Goal: Download file/media

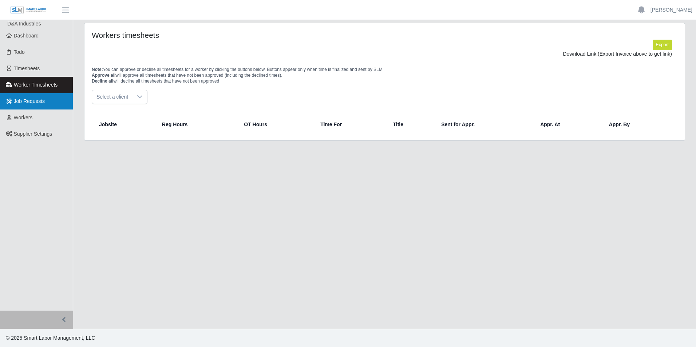
click at [46, 102] on link "Job Requests" at bounding box center [36, 101] width 73 height 16
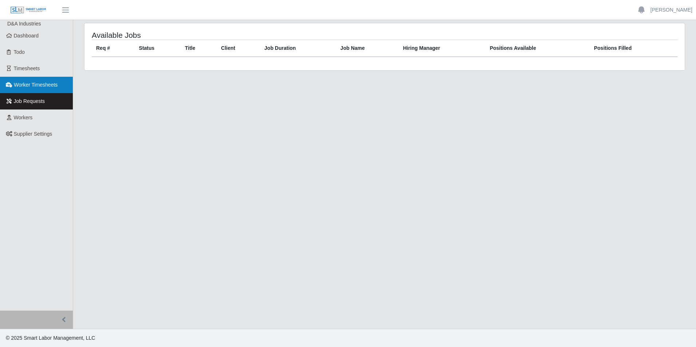
click at [48, 86] on span "Worker Timesheets" at bounding box center [36, 85] width 44 height 6
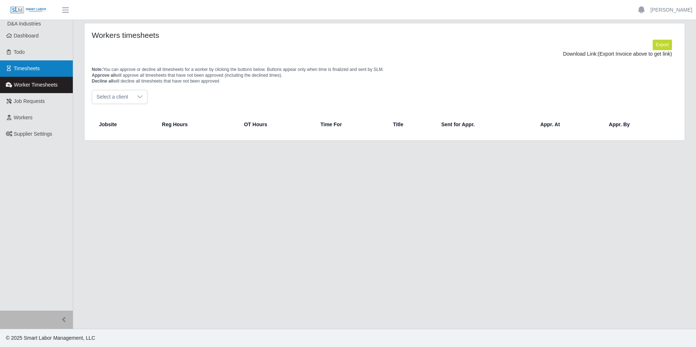
click at [42, 68] on link "Timesheets" at bounding box center [36, 68] width 73 height 16
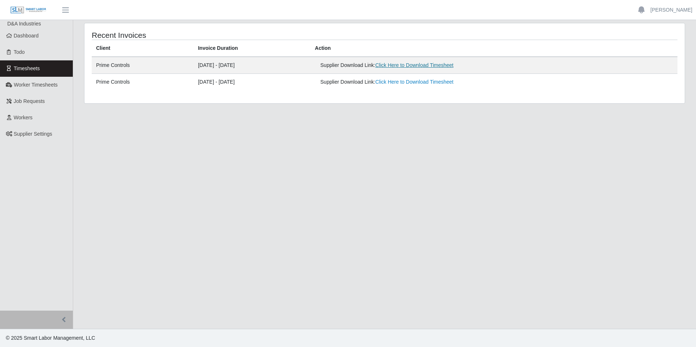
click at [420, 67] on link "Click Here to Download Timesheet" at bounding box center [414, 65] width 78 height 6
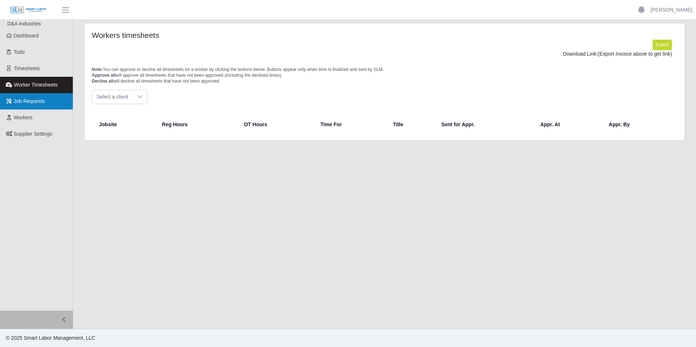
click at [20, 102] on span "Job Requests" at bounding box center [29, 101] width 31 height 6
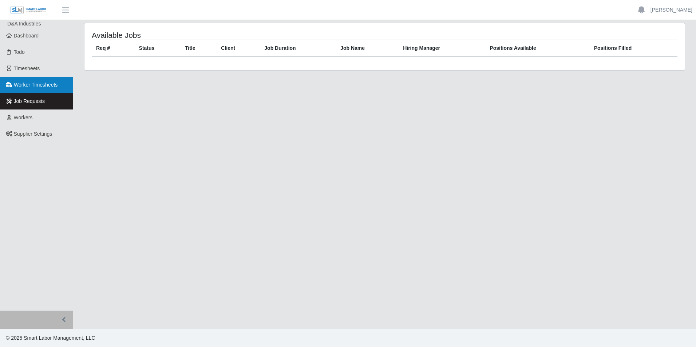
click at [29, 88] on link "Worker Timesheets" at bounding box center [36, 85] width 73 height 16
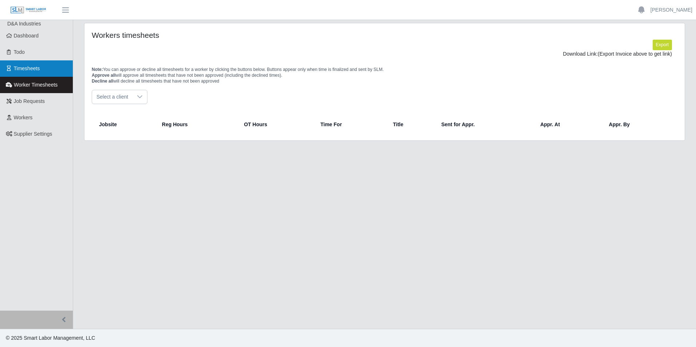
click at [34, 66] on span "Timesheets" at bounding box center [27, 69] width 26 height 6
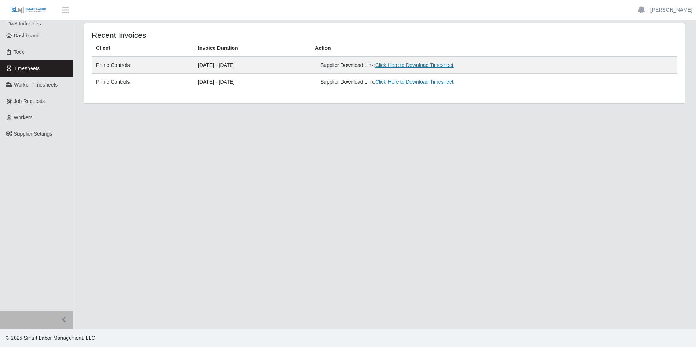
click at [453, 66] on link "Click Here to Download Timesheet" at bounding box center [414, 65] width 78 height 6
